Goal: Task Accomplishment & Management: Use online tool/utility

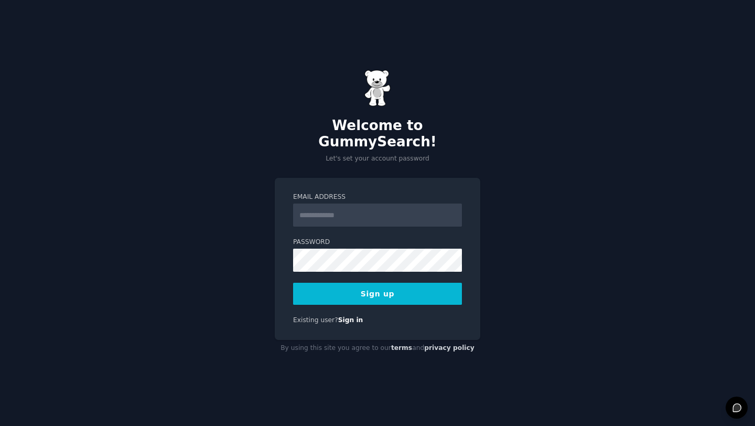
click at [349, 210] on input "Email Address" at bounding box center [377, 214] width 169 height 23
type input "**********"
click at [395, 283] on button "Sign up" at bounding box center [377, 294] width 169 height 22
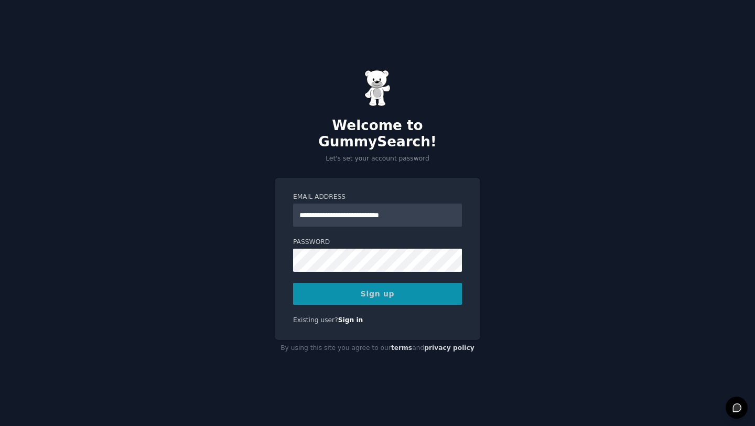
click at [387, 283] on div "Sign up" at bounding box center [377, 294] width 169 height 22
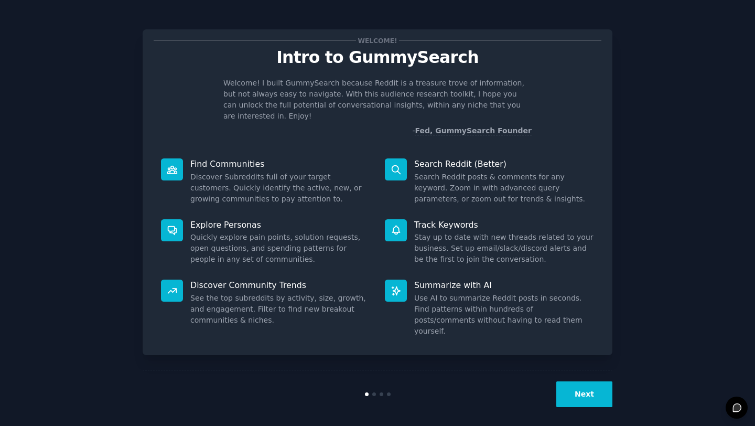
click at [588, 386] on button "Next" at bounding box center [584, 394] width 56 height 26
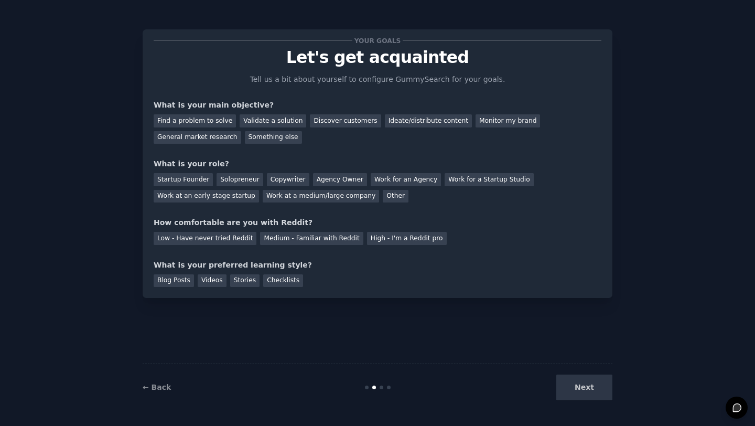
click at [578, 390] on div "Next" at bounding box center [534, 387] width 157 height 26
click at [194, 124] on div "Find a problem to solve" at bounding box center [195, 120] width 82 height 13
click at [310, 122] on div "Discover customers" at bounding box center [345, 120] width 71 height 13
click at [216, 118] on div "Find a problem to solve" at bounding box center [195, 120] width 82 height 13
click at [185, 180] on div "Startup Founder" at bounding box center [183, 179] width 59 height 13
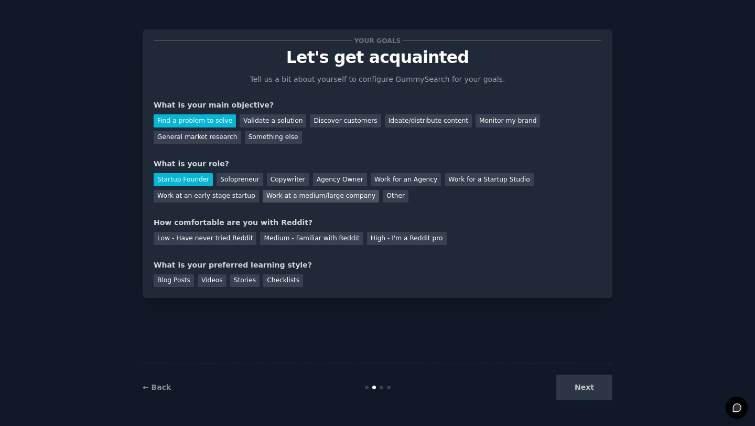
click at [299, 195] on div "Work at a medium/large company" at bounding box center [321, 196] width 116 height 13
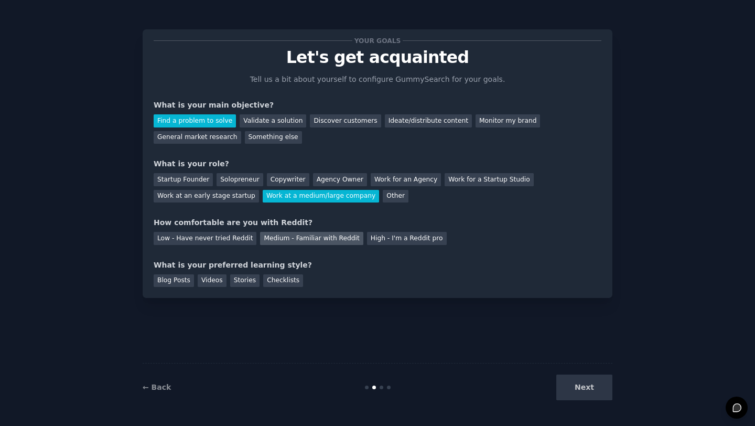
click at [287, 239] on div "Medium - Familiar with Reddit" at bounding box center [311, 238] width 103 height 13
click at [321, 122] on div "Discover customers" at bounding box center [345, 120] width 71 height 13
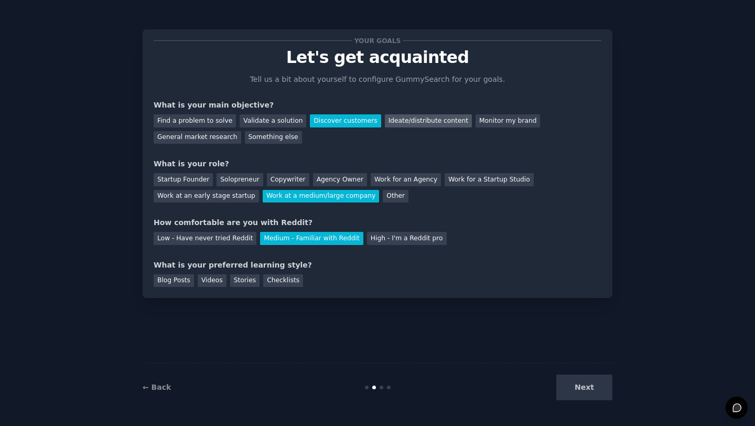
click at [424, 120] on div "Ideate/distribute content" at bounding box center [428, 120] width 87 height 13
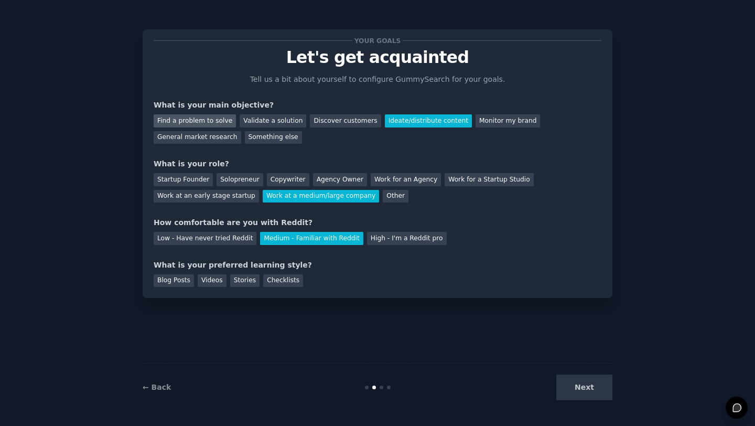
click at [215, 120] on div "Find a problem to solve" at bounding box center [195, 120] width 82 height 13
click at [280, 141] on div "Something else" at bounding box center [273, 137] width 57 height 13
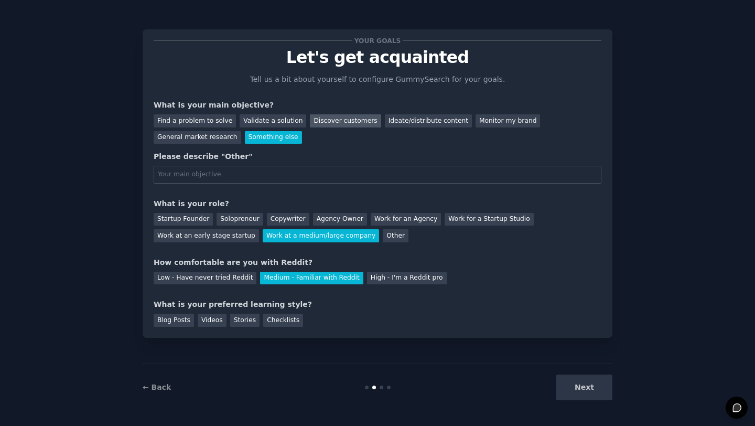
click at [334, 124] on div "Discover customers" at bounding box center [345, 120] width 71 height 13
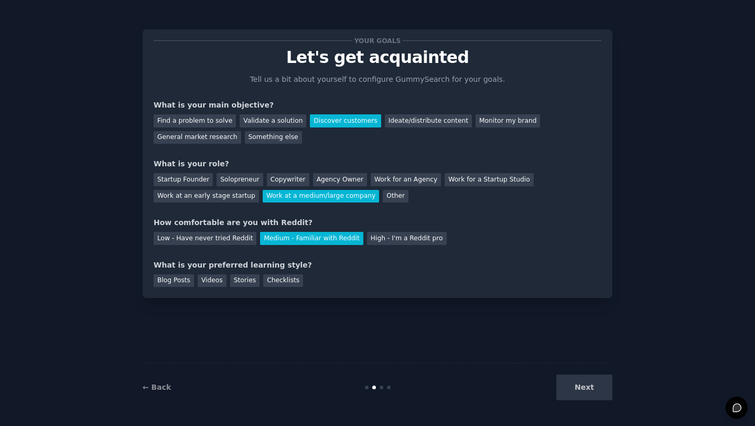
click at [595, 398] on div "Next" at bounding box center [534, 387] width 157 height 26
click at [587, 384] on div "Next" at bounding box center [534, 387] width 157 height 26
click at [577, 391] on div "Next" at bounding box center [534, 387] width 157 height 26
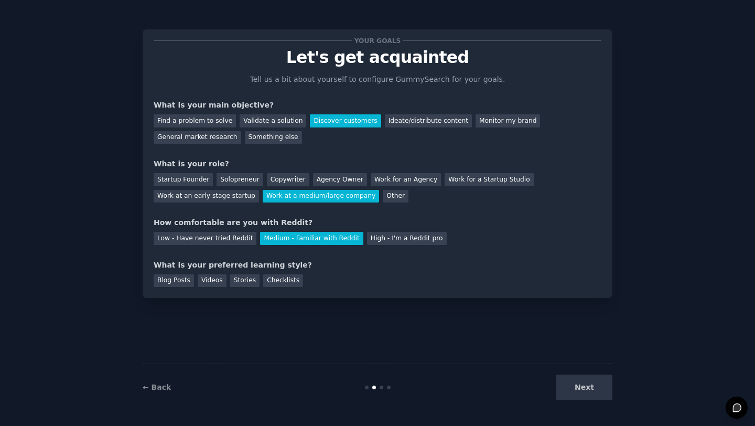
click at [577, 391] on div "Next" at bounding box center [534, 387] width 157 height 26
click at [247, 279] on div "Stories" at bounding box center [244, 280] width 29 height 13
click at [169, 275] on div "Blog Posts" at bounding box center [174, 280] width 40 height 13
click at [574, 391] on button "Next" at bounding box center [584, 387] width 56 height 26
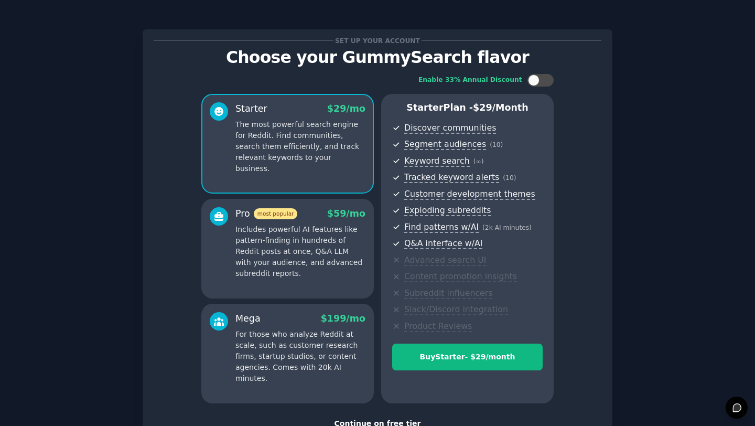
click at [582, 386] on div "Enable 33% Annual Discount Starter $ 29 /mo The most powerful search engine for…" at bounding box center [378, 239] width 448 height 344
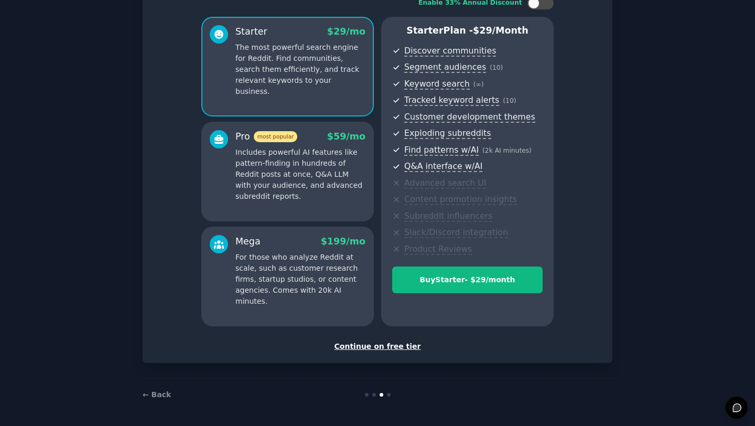
click at [383, 347] on div "Continue on free tier" at bounding box center [378, 346] width 448 height 11
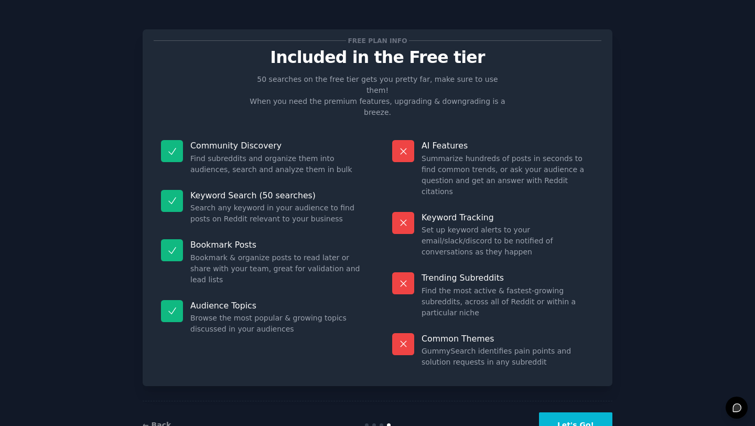
click at [592, 412] on button "Let's Go!" at bounding box center [575, 425] width 73 height 26
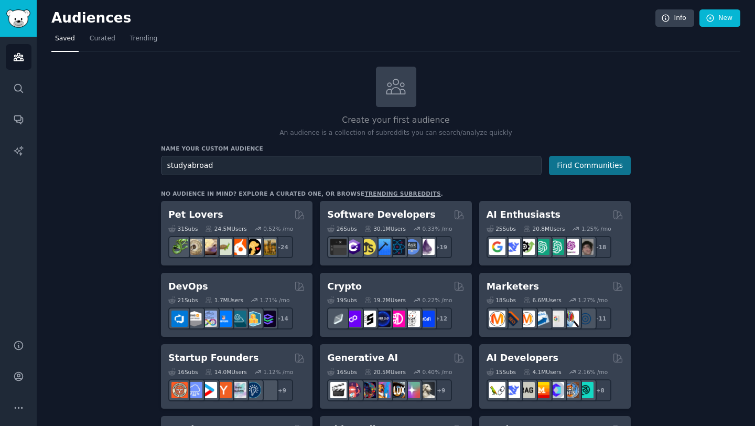
type input "studyabroad"
click at [583, 163] on button "Find Communities" at bounding box center [590, 165] width 82 height 19
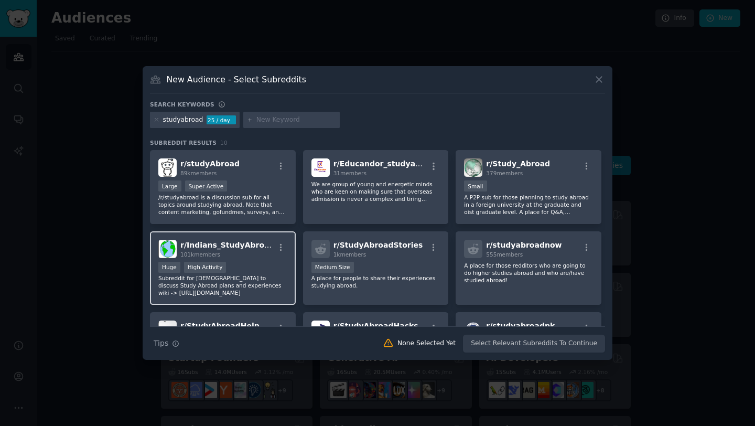
click at [234, 255] on div "101k members" at bounding box center [227, 254] width 94 height 7
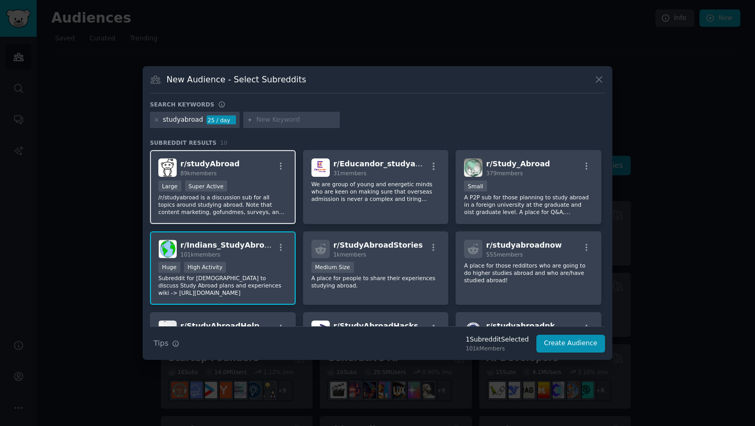
click at [227, 191] on div "Large Super Active" at bounding box center [222, 186] width 129 height 13
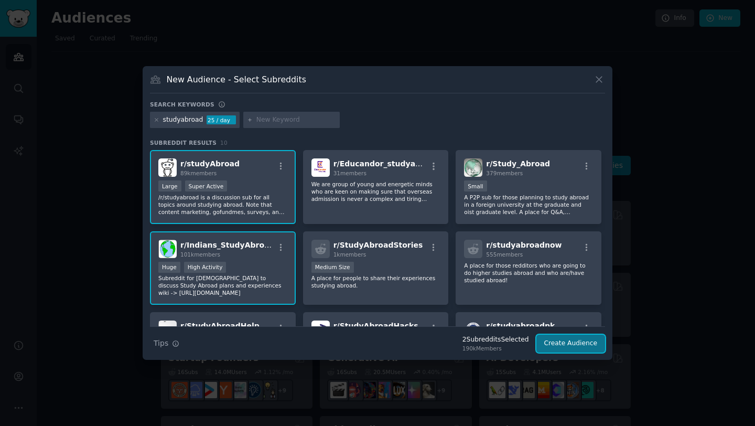
click at [562, 348] on button "Create Audience" at bounding box center [570, 343] width 69 height 18
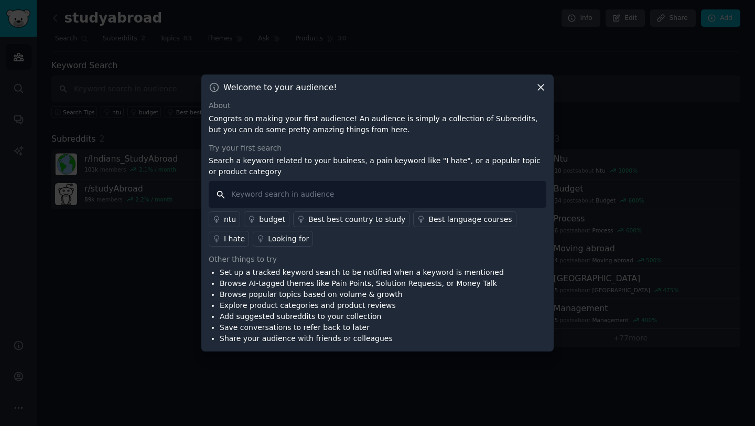
click at [311, 204] on input "text" at bounding box center [378, 194] width 338 height 27
type input "m"
type input "studyabroad"
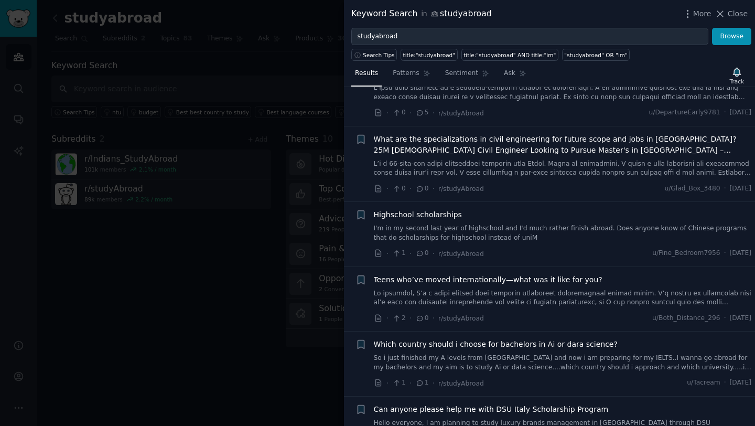
scroll to position [1257, 0]
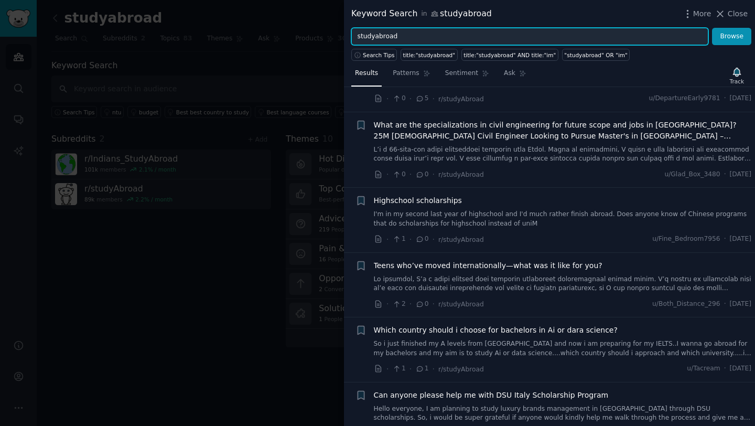
click at [433, 33] on input "studyabroad" at bounding box center [529, 37] width 357 height 18
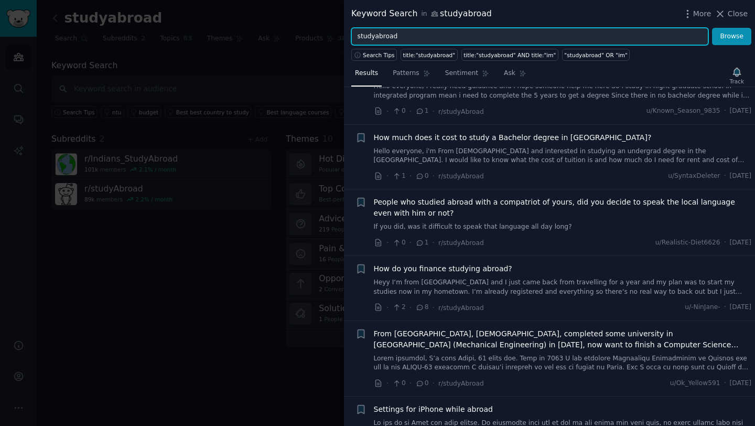
scroll to position [2726, 0]
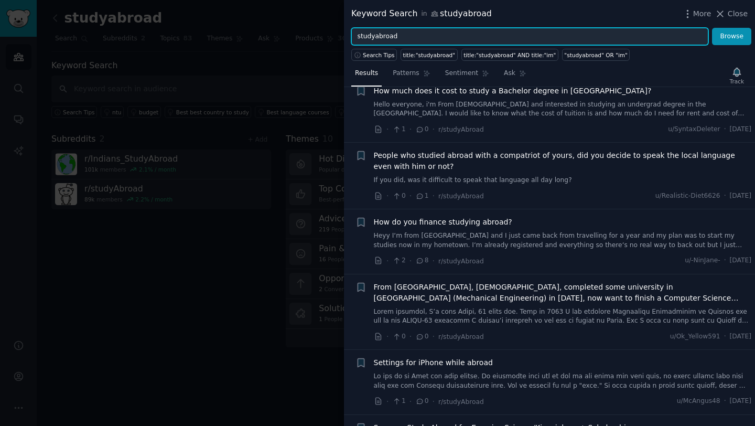
type input "studyabroad"
